Goal: Find specific fact: Find specific fact

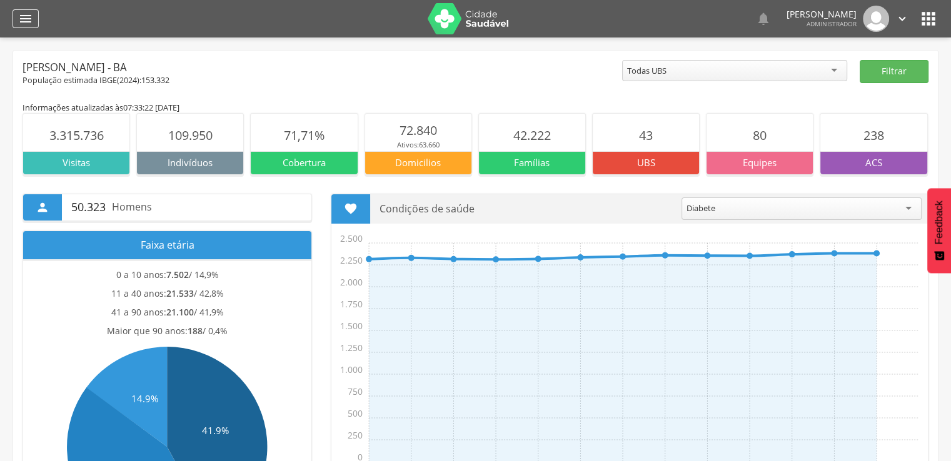
click at [13, 21] on div "" at bounding box center [26, 18] width 26 height 19
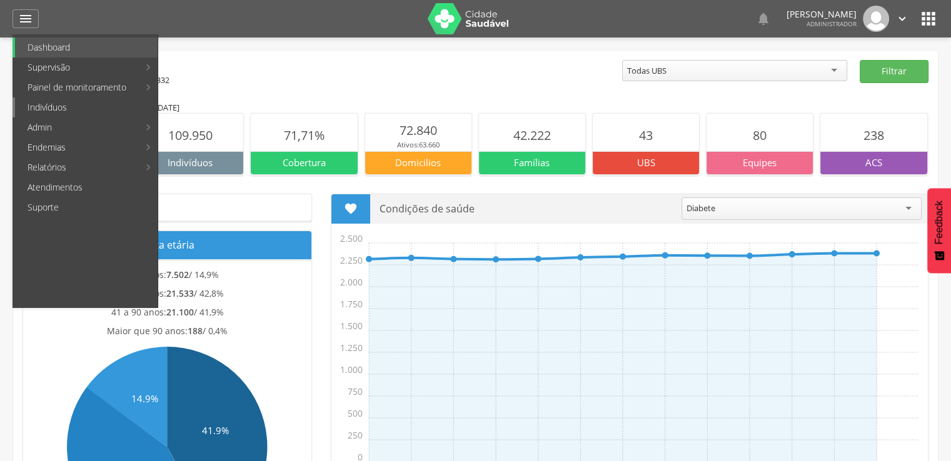
click at [49, 110] on link "Indivíduos" at bounding box center [86, 108] width 143 height 20
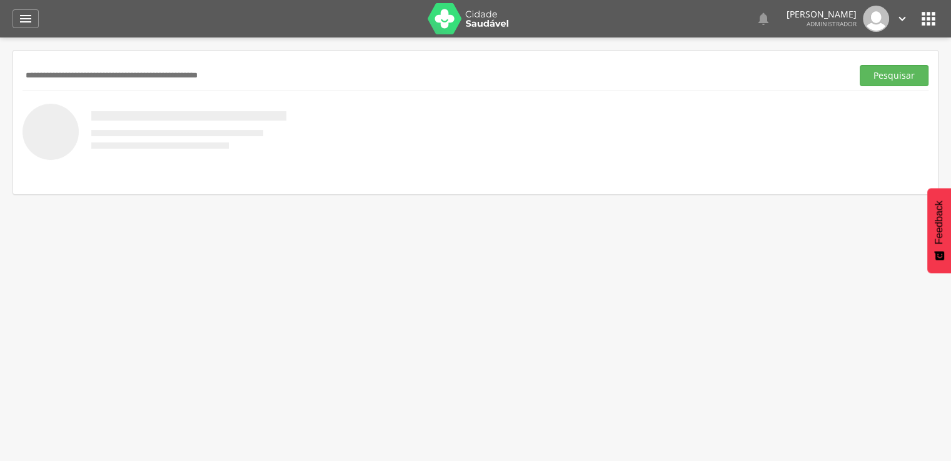
click at [71, 72] on input "text" at bounding box center [435, 75] width 825 height 21
paste input "**********"
click at [860, 65] on button "Pesquisar" at bounding box center [894, 75] width 69 height 21
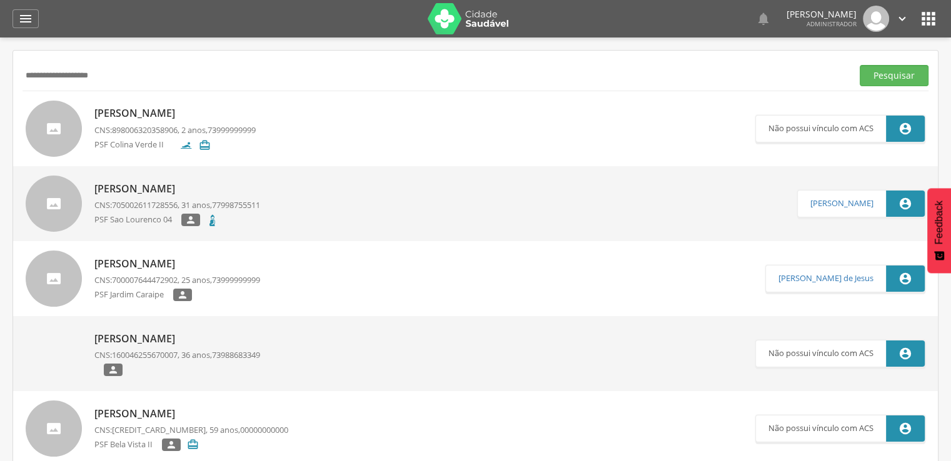
click at [167, 78] on input "**********" at bounding box center [435, 75] width 825 height 21
type input "**********"
click at [860, 65] on button "Pesquisar" at bounding box center [894, 75] width 69 height 21
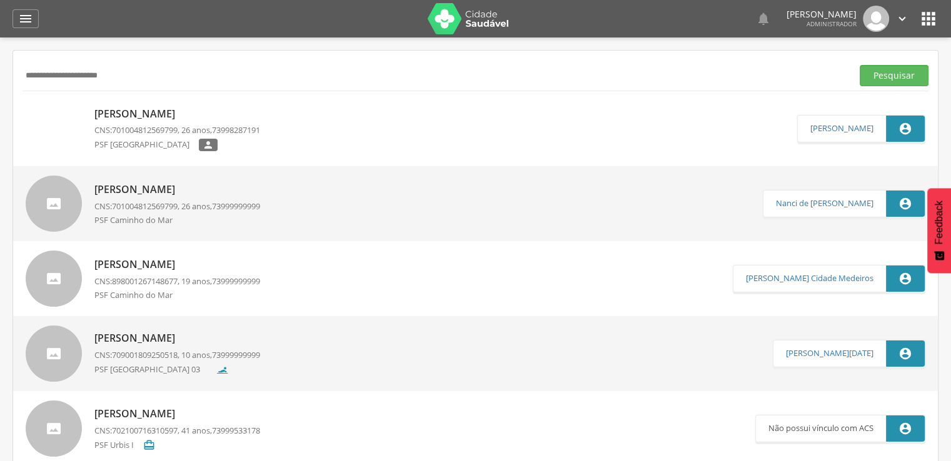
click at [165, 116] on p "[PERSON_NAME]" at bounding box center [177, 114] width 166 height 14
type input "**********"
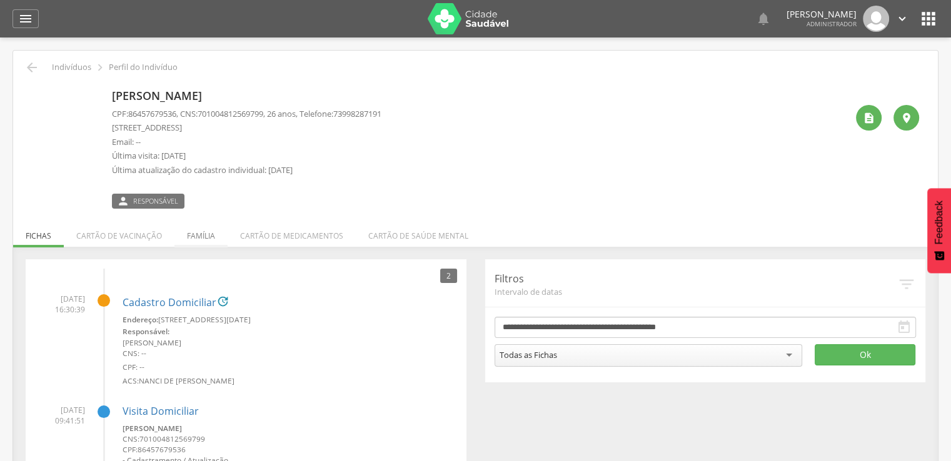
click at [210, 233] on li "Família" at bounding box center [200, 232] width 53 height 29
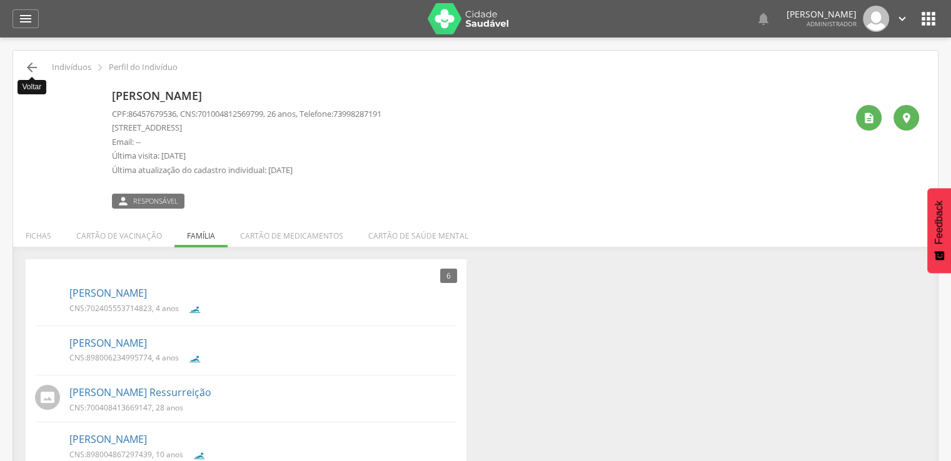
click at [34, 64] on icon "" at bounding box center [31, 67] width 15 height 15
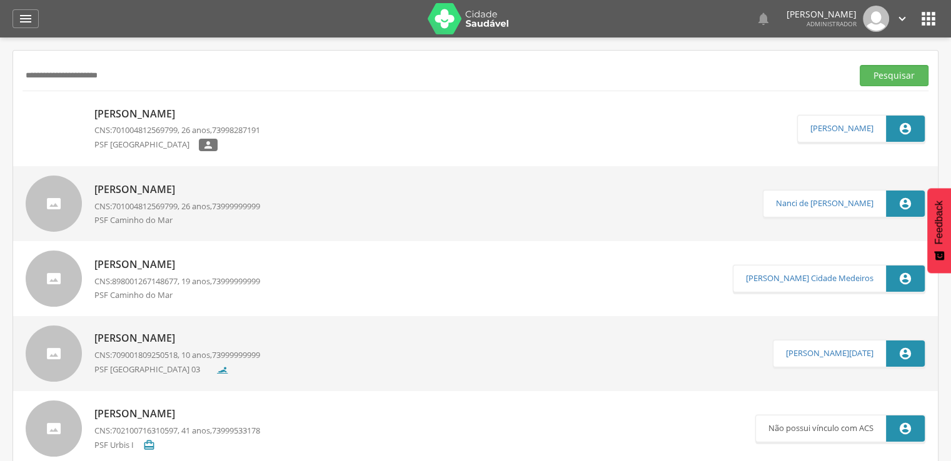
click at [102, 207] on p "CNS: 701004812569799 , 26 anos, 73999999999" at bounding box center [177, 207] width 166 height 12
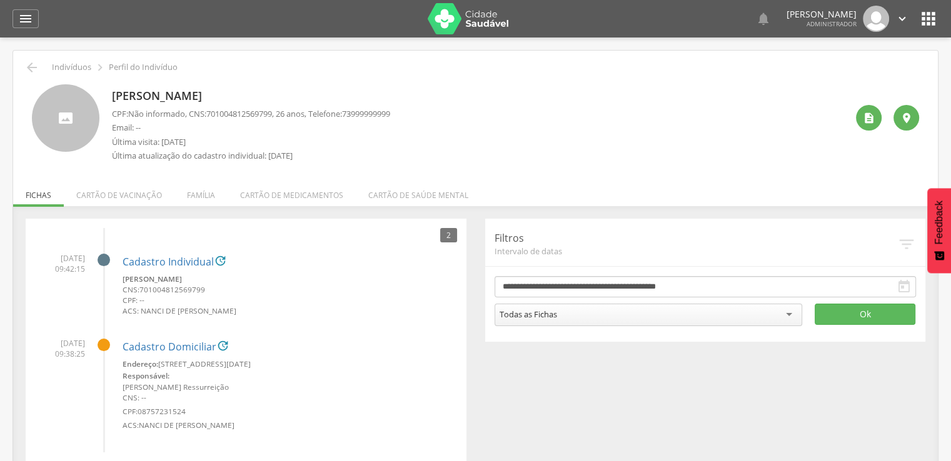
click at [245, 111] on span "701004812569799" at bounding box center [239, 113] width 66 height 11
copy span "701004812569799"
click at [34, 71] on icon "" at bounding box center [31, 67] width 15 height 15
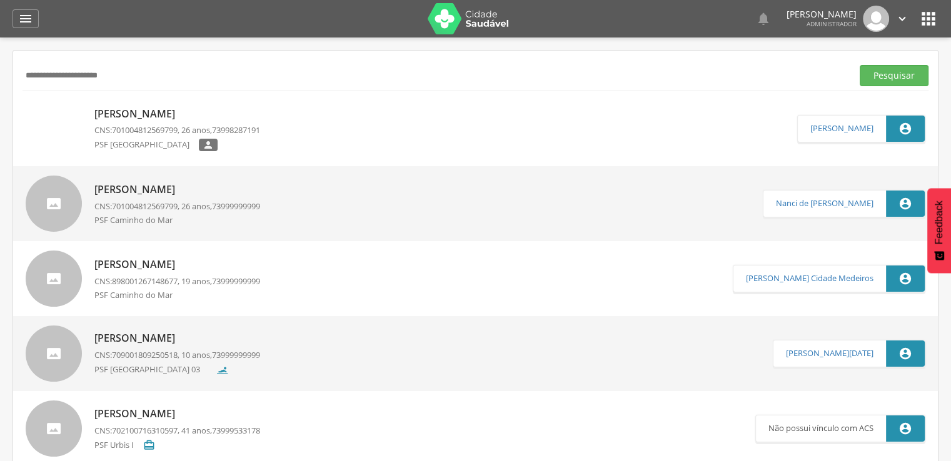
click at [128, 116] on p "[PERSON_NAME]" at bounding box center [177, 114] width 166 height 14
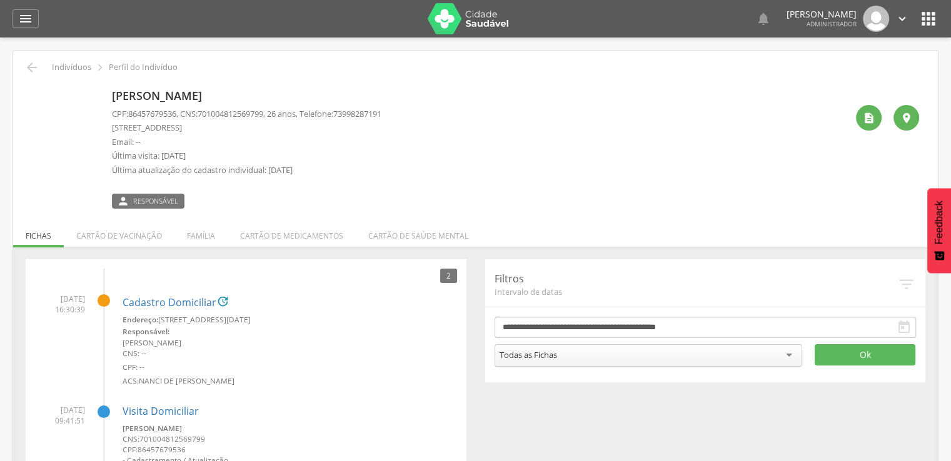
click at [228, 113] on span "701004812569799" at bounding box center [231, 113] width 66 height 11
copy span "701004812569799"
click at [33, 64] on icon "" at bounding box center [31, 67] width 15 height 15
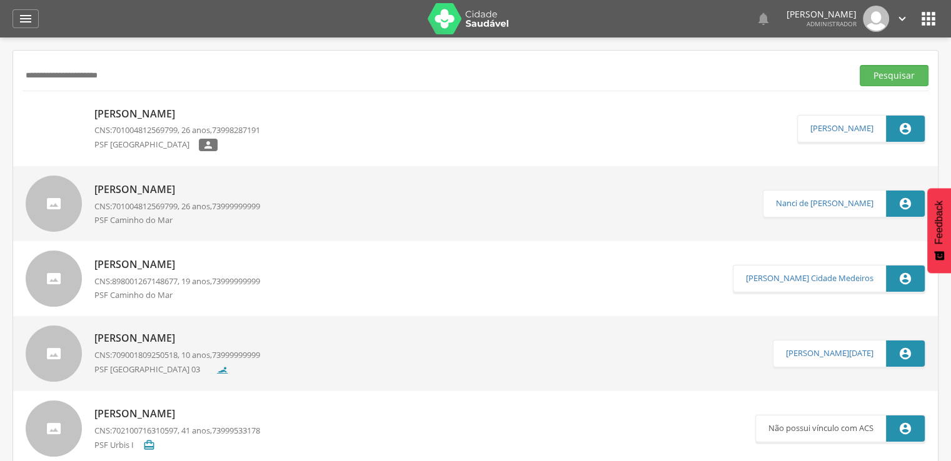
click at [124, 178] on div "[PERSON_NAME] CNS: 701004812569799 , 26 anos, 73999999999 PSF Caminho do Mar" at bounding box center [177, 204] width 166 height 56
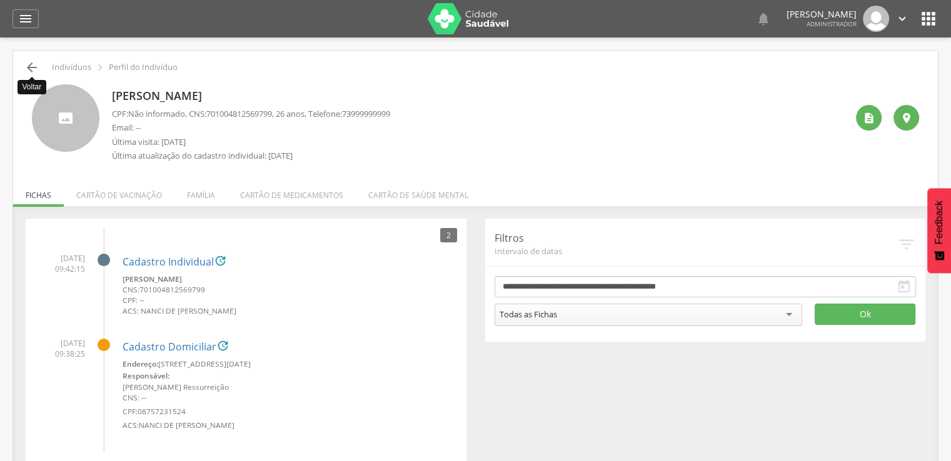
click at [26, 67] on icon "" at bounding box center [31, 67] width 15 height 15
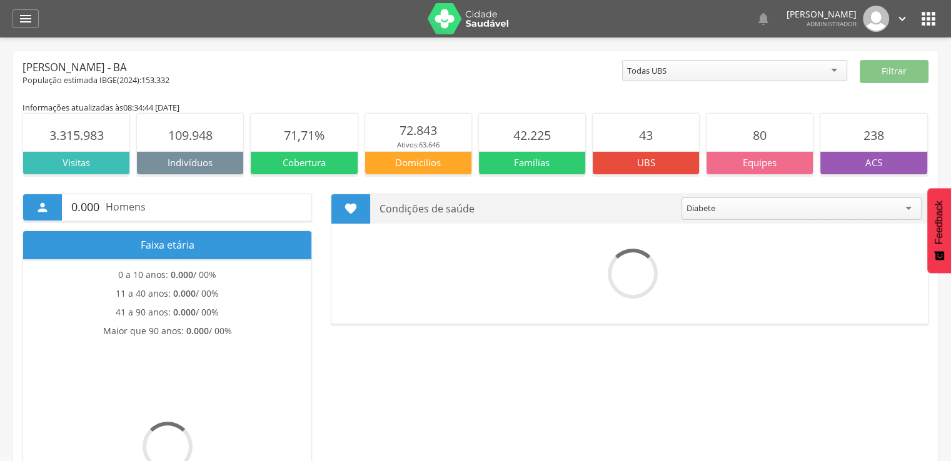
click at [935, 21] on icon "" at bounding box center [929, 19] width 20 height 20
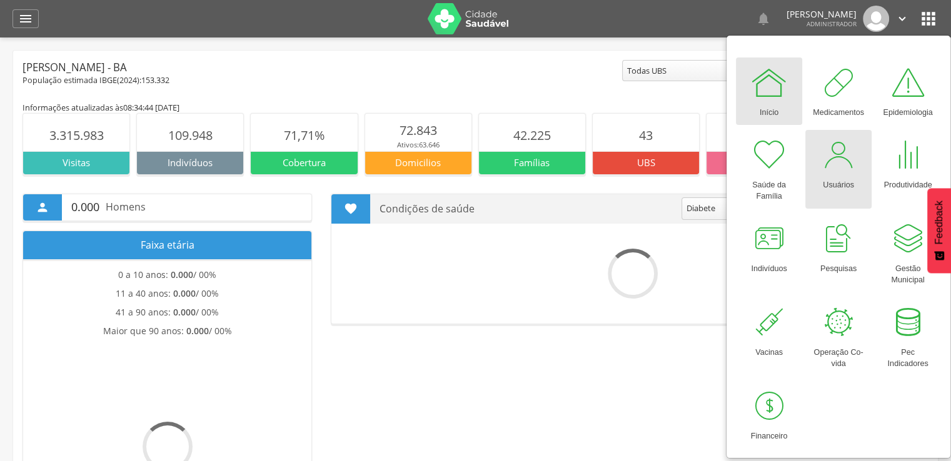
click at [850, 165] on div at bounding box center [839, 155] width 38 height 38
